Goal: Transaction & Acquisition: Purchase product/service

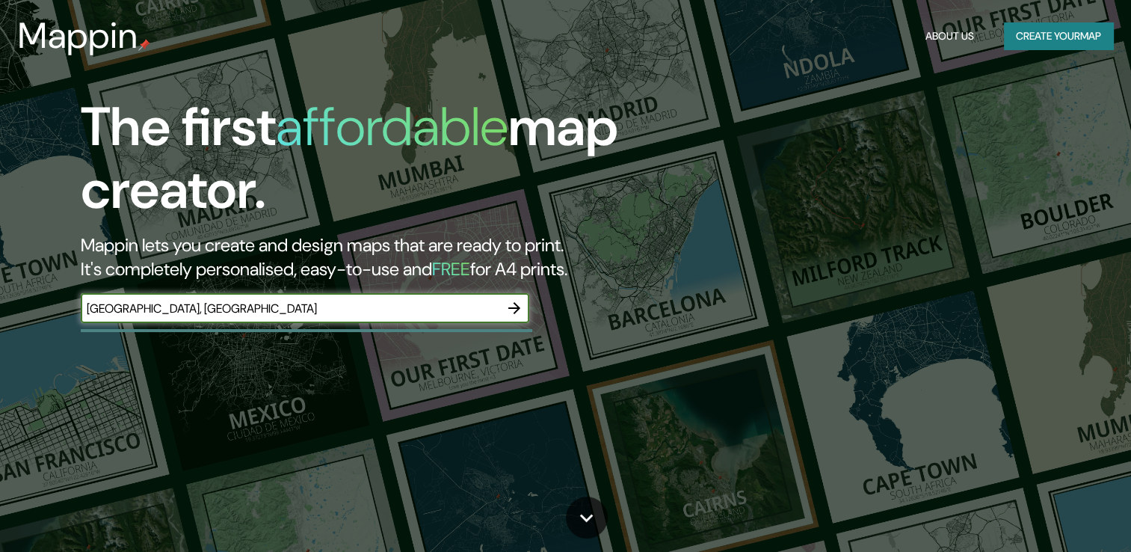
type input "[GEOGRAPHIC_DATA], [GEOGRAPHIC_DATA]"
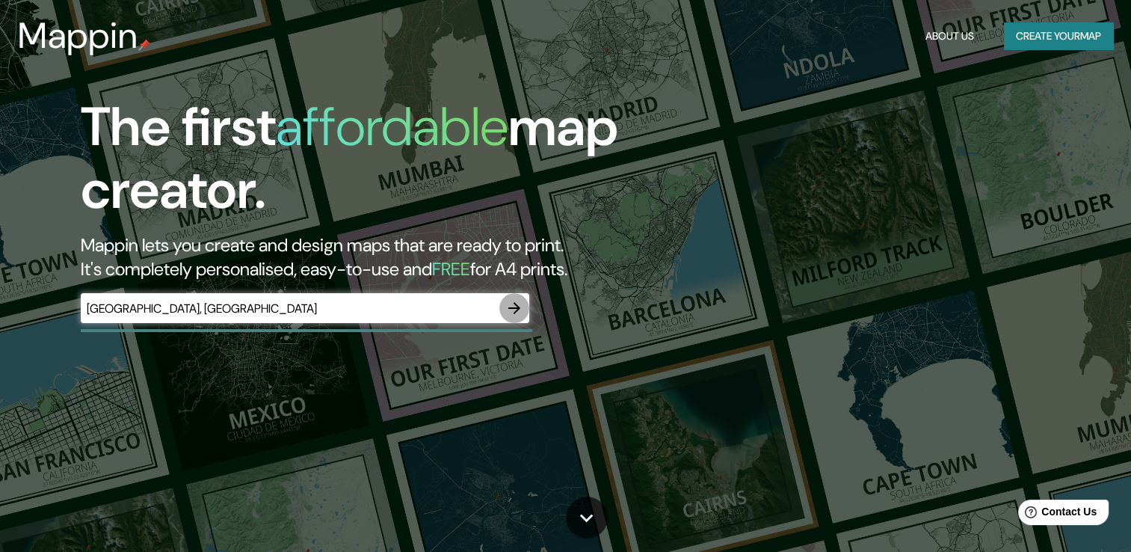
click at [511, 304] on icon "button" at bounding box center [514, 308] width 18 height 18
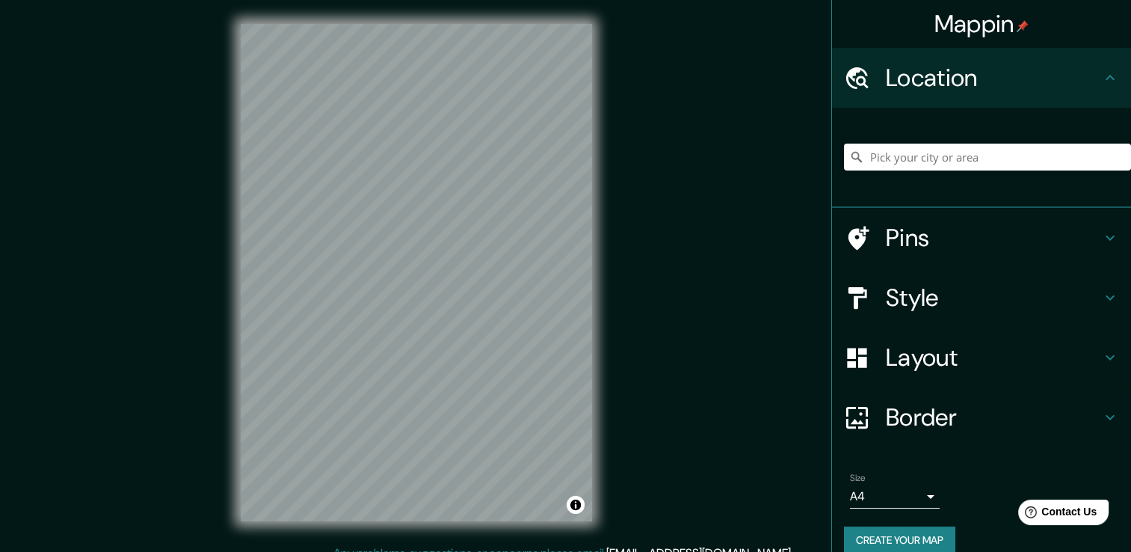
click at [953, 85] on h4 "Location" at bounding box center [993, 78] width 215 height 30
click at [335, 414] on div "Mappin Location Pins Style Layout Border Choose a border. Hint : you can make l…" at bounding box center [565, 284] width 1131 height 568
drag, startPoint x: 208, startPoint y: 468, endPoint x: 678, endPoint y: 338, distance: 488.0
click at [678, 338] on div "Mappin Location Pins Style Layout Border Choose a border. Hint : you can make l…" at bounding box center [565, 284] width 1131 height 568
click at [891, 298] on h4 "Style" at bounding box center [993, 298] width 215 height 30
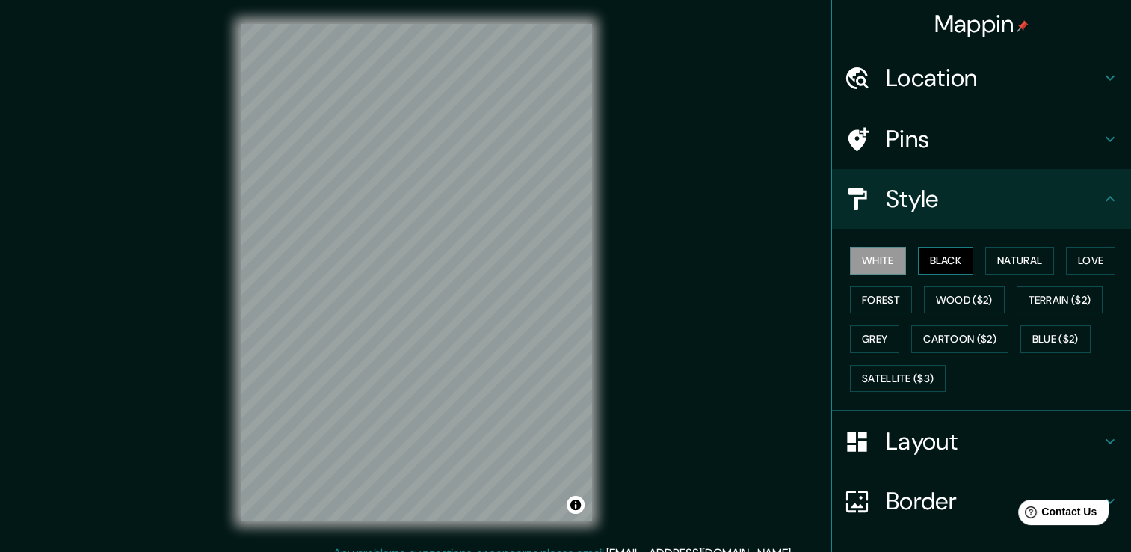
click at [918, 265] on button "Black" at bounding box center [946, 261] width 56 height 28
click at [1003, 263] on button "Natural" at bounding box center [1020, 261] width 69 height 28
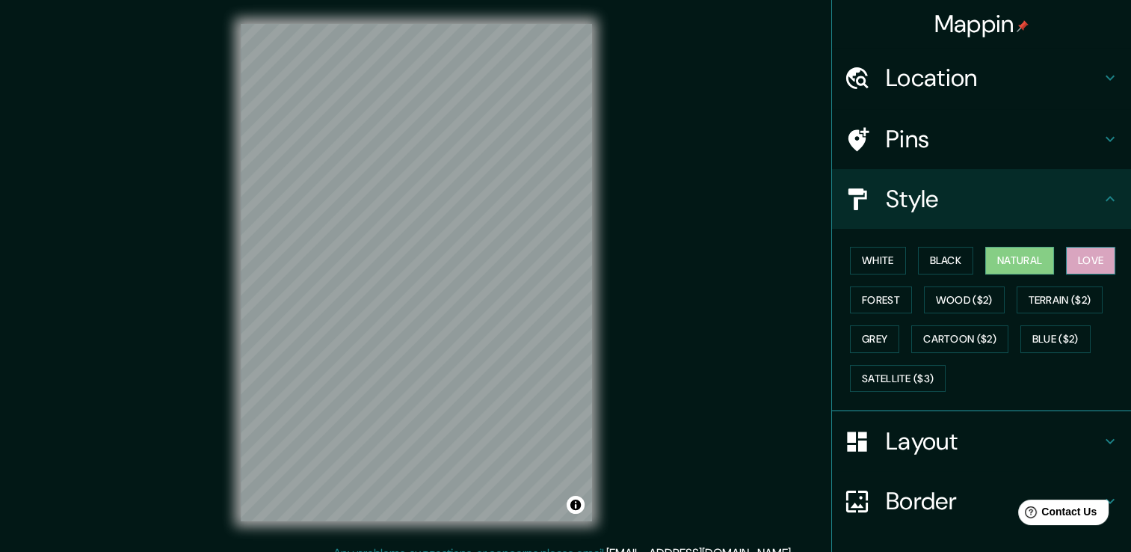
click at [1082, 268] on button "Love" at bounding box center [1090, 261] width 49 height 28
click at [862, 310] on button "Forest" at bounding box center [881, 300] width 62 height 28
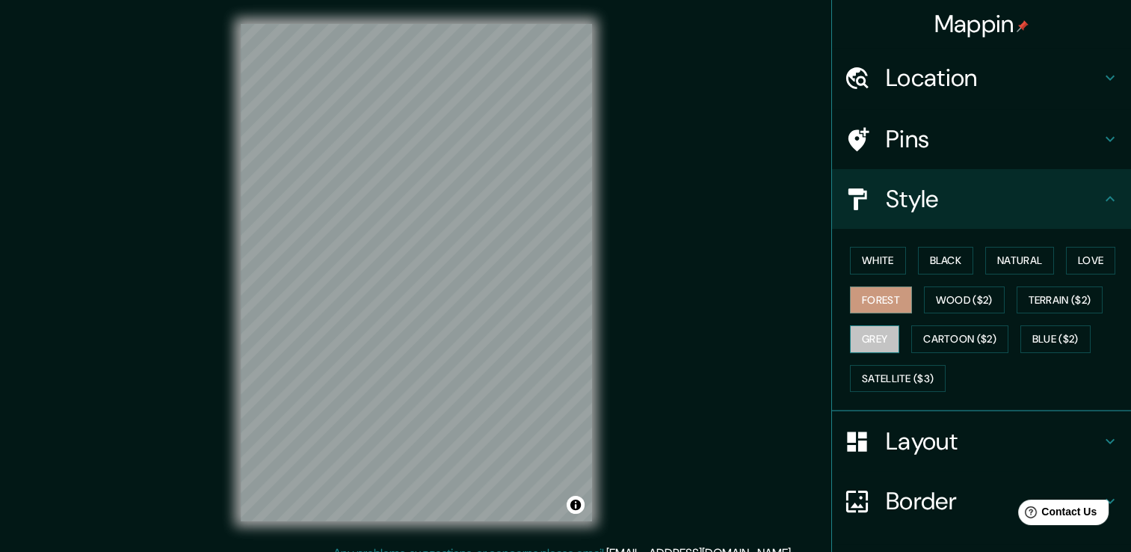
click at [866, 339] on button "Grey" at bounding box center [874, 339] width 49 height 28
click at [1003, 256] on button "Natural" at bounding box center [1020, 261] width 69 height 28
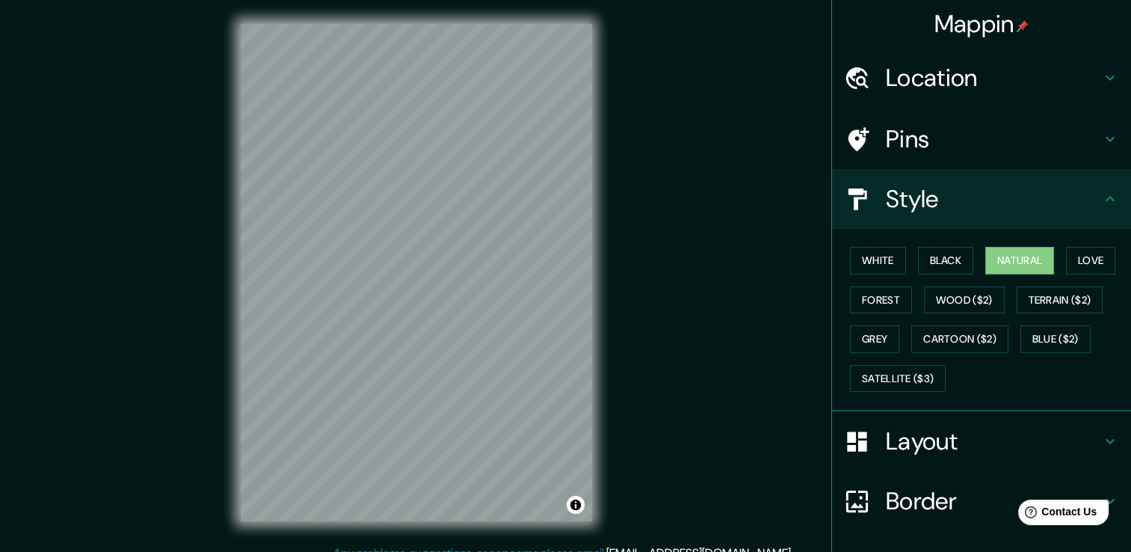
click at [999, 200] on h4 "Style" at bounding box center [993, 199] width 215 height 30
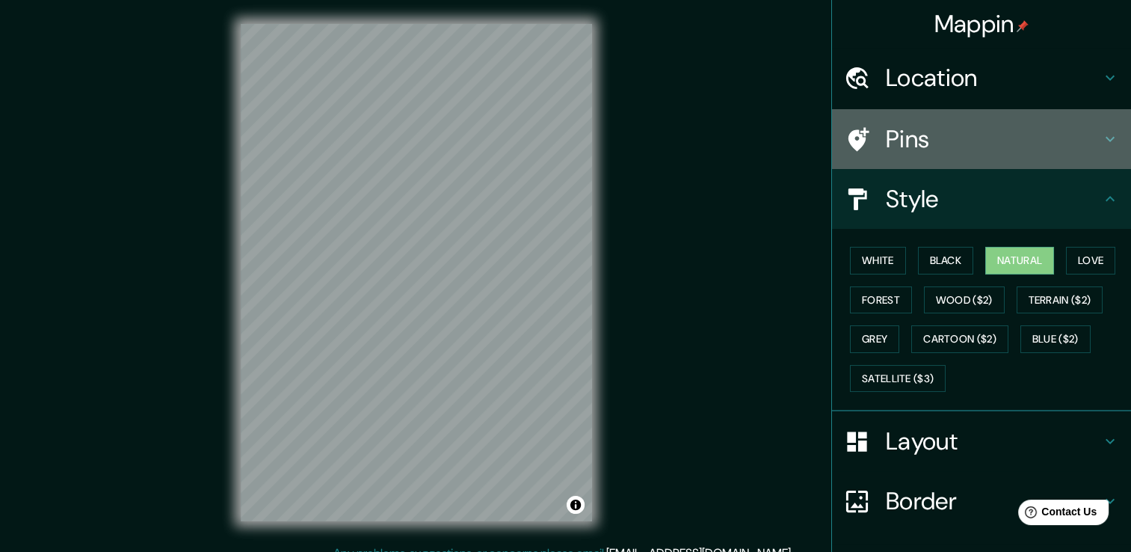
click at [981, 147] on h4 "Pins" at bounding box center [993, 139] width 215 height 30
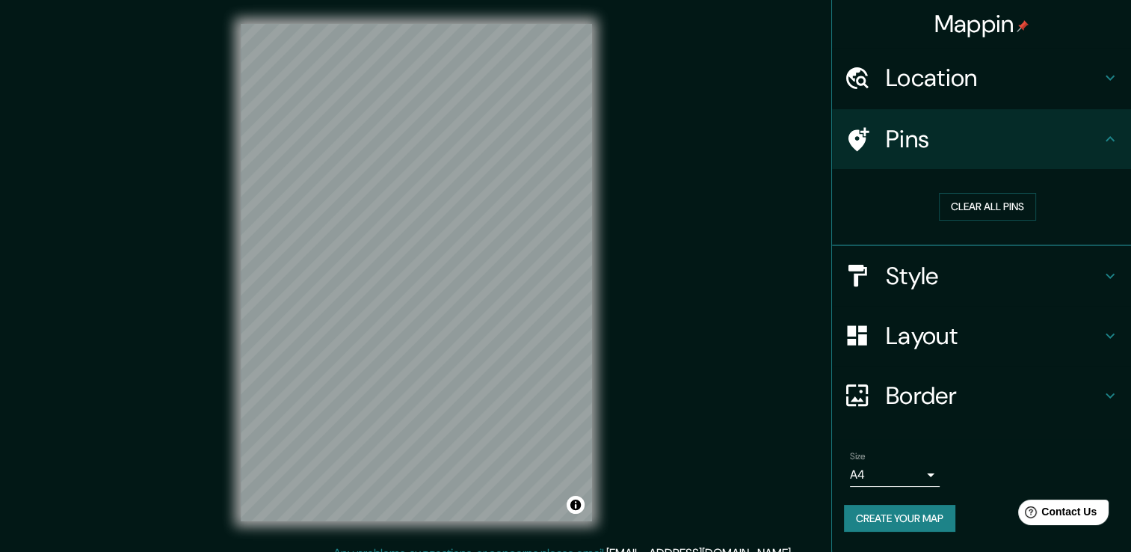
click at [981, 147] on h4 "Pins" at bounding box center [993, 139] width 215 height 30
click at [939, 336] on h4 "Layout" at bounding box center [993, 336] width 215 height 30
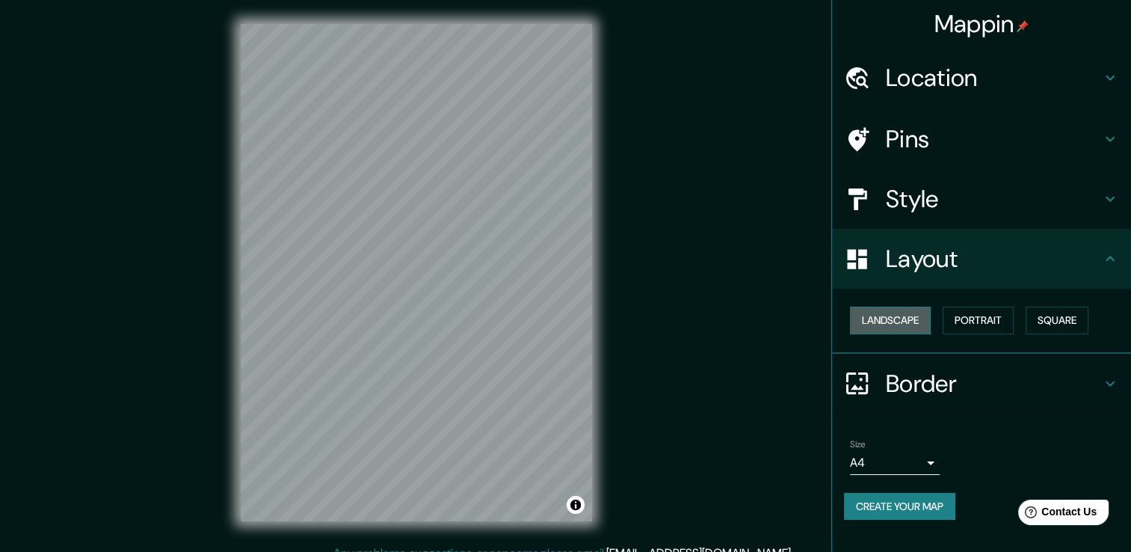
click at [917, 317] on button "Landscape" at bounding box center [890, 321] width 81 height 28
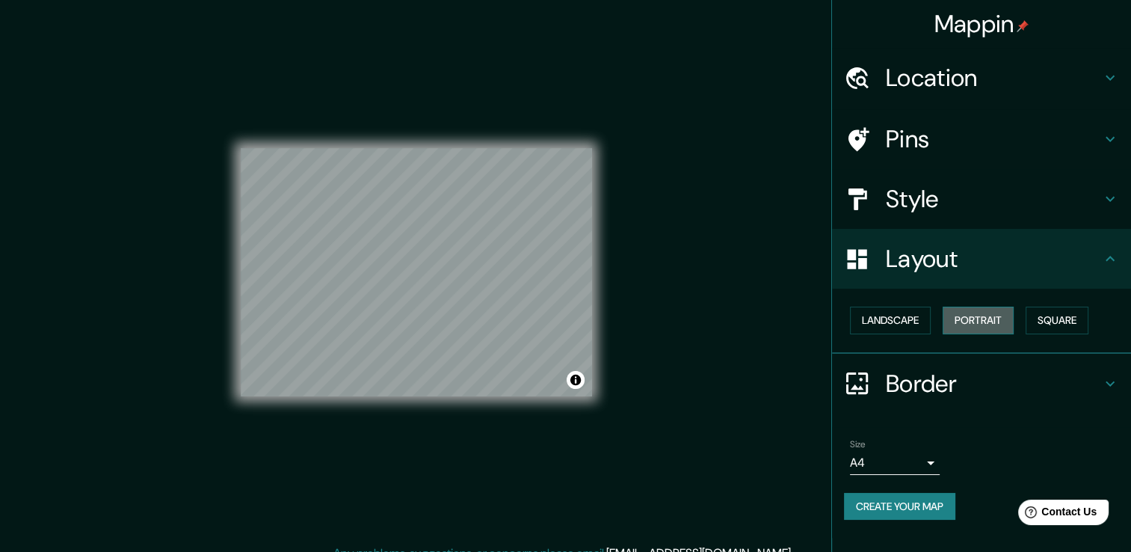
click at [981, 315] on button "Portrait" at bounding box center [978, 321] width 71 height 28
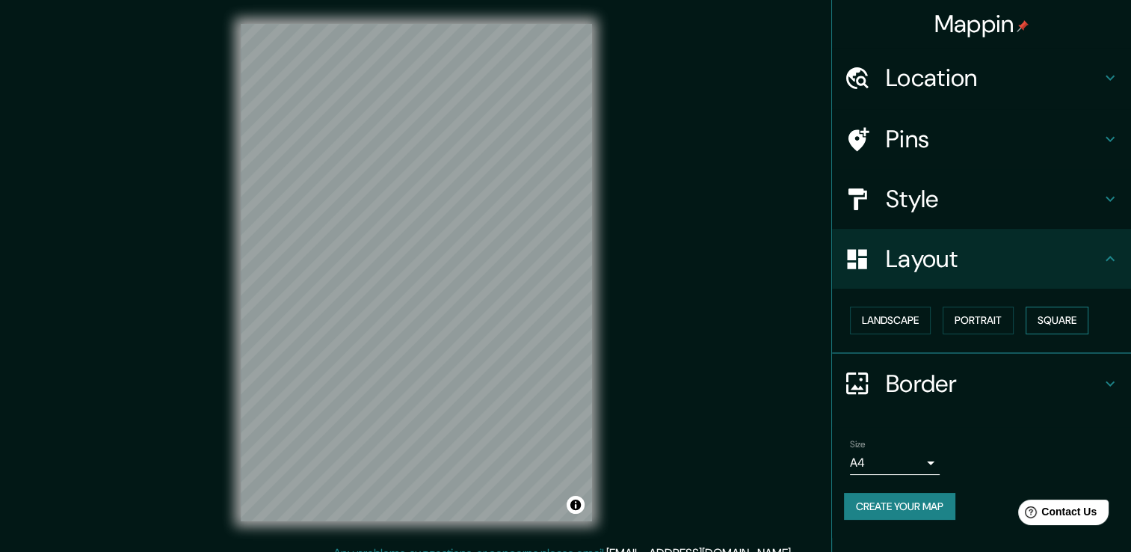
click at [1060, 316] on button "Square" at bounding box center [1057, 321] width 63 height 28
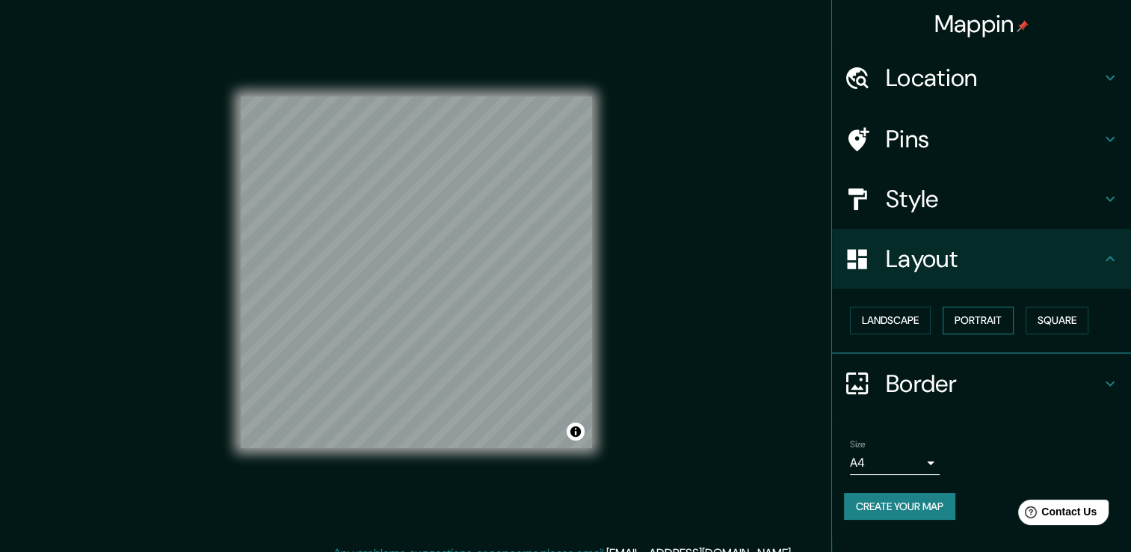
click at [999, 313] on button "Portrait" at bounding box center [978, 321] width 71 height 28
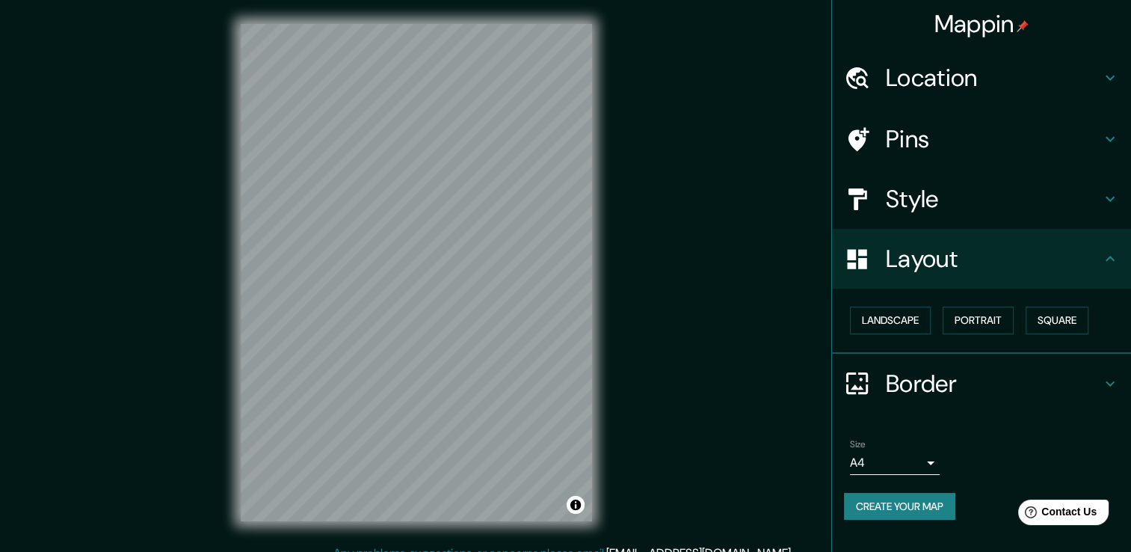
click at [925, 378] on h4 "Border" at bounding box center [993, 384] width 215 height 30
